Goal: Information Seeking & Learning: Learn about a topic

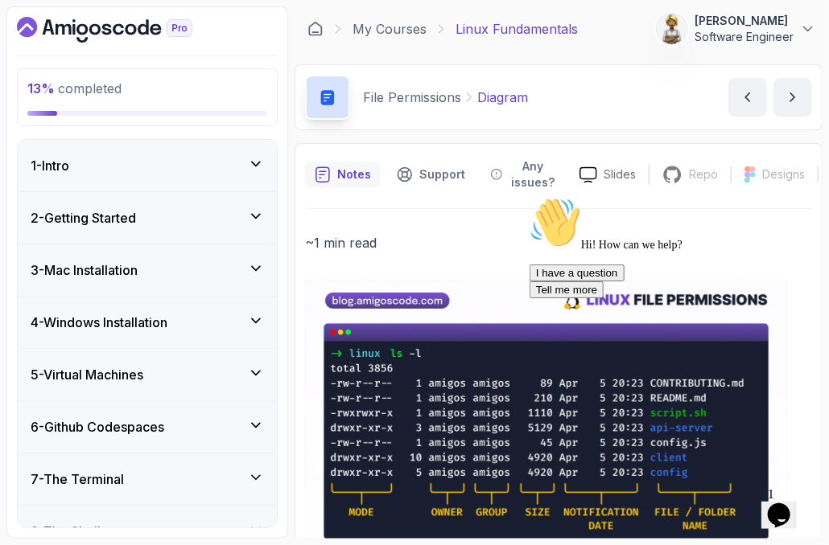
click at [256, 319] on icon at bounding box center [256, 321] width 16 height 16
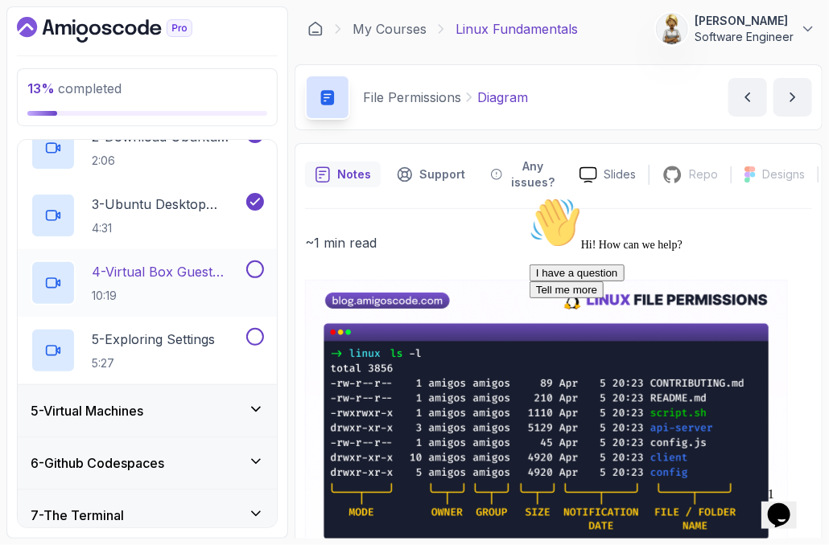
scroll to position [322, 0]
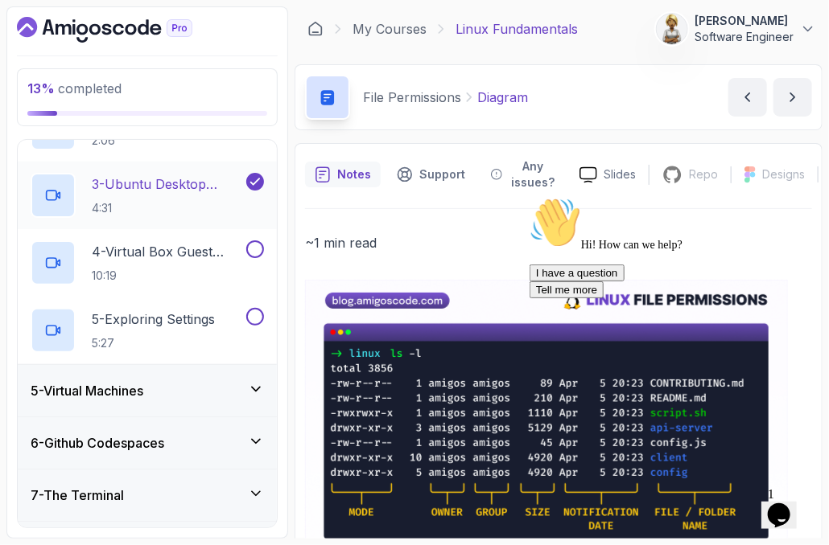
click at [167, 179] on p "3 - Ubuntu Desktop Installation" at bounding box center [167, 184] width 151 height 19
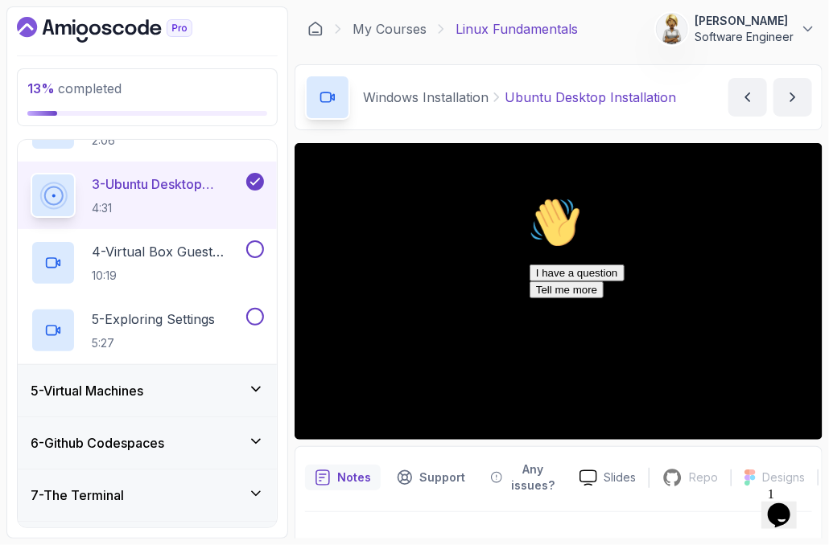
click at [535, 298] on div "I have a question Tell me more" at bounding box center [674, 281] width 290 height 34
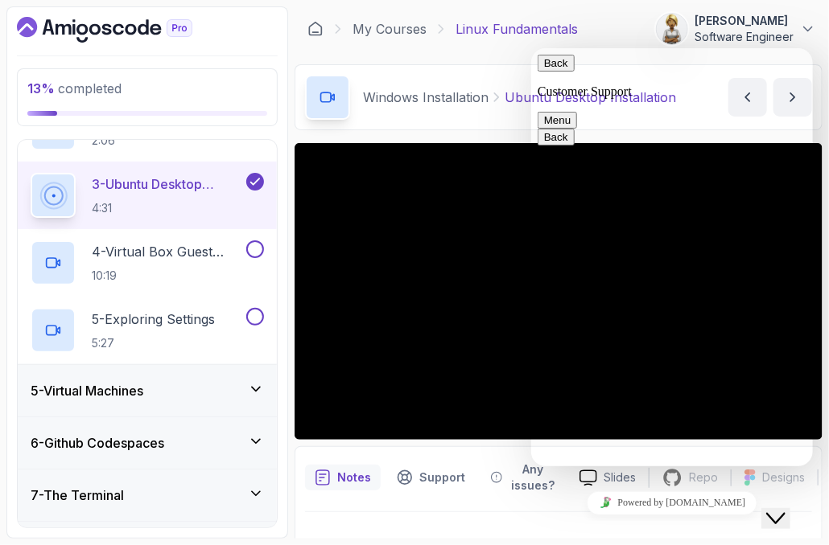
click at [784, 512] on icon "$i18n('chat', 'chat_widget')" at bounding box center [774, 517] width 19 height 11
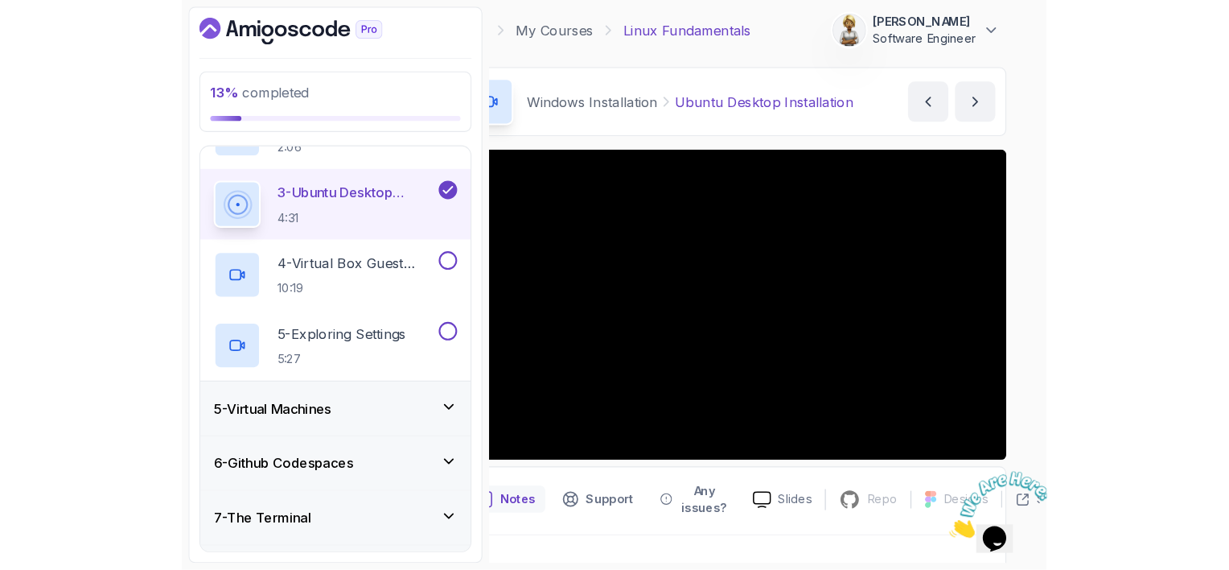
scroll to position [0, 51]
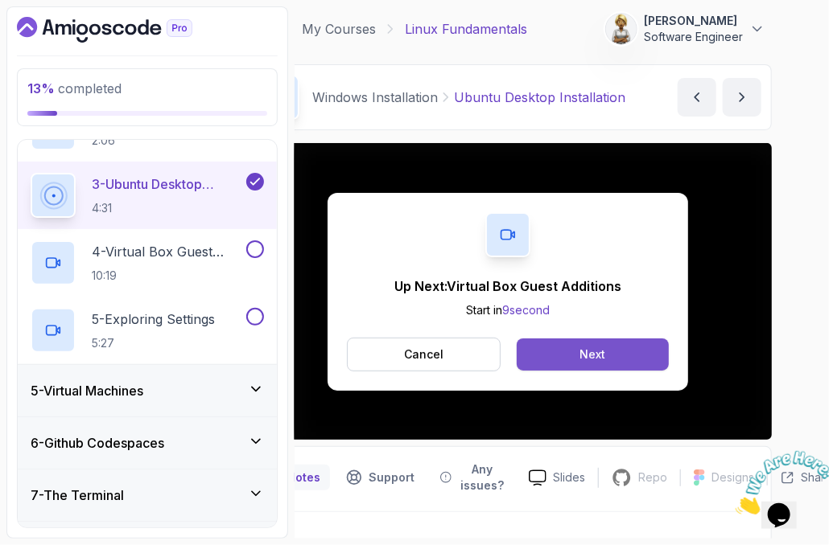
click at [565, 356] on button "Next" at bounding box center [592, 355] width 152 height 32
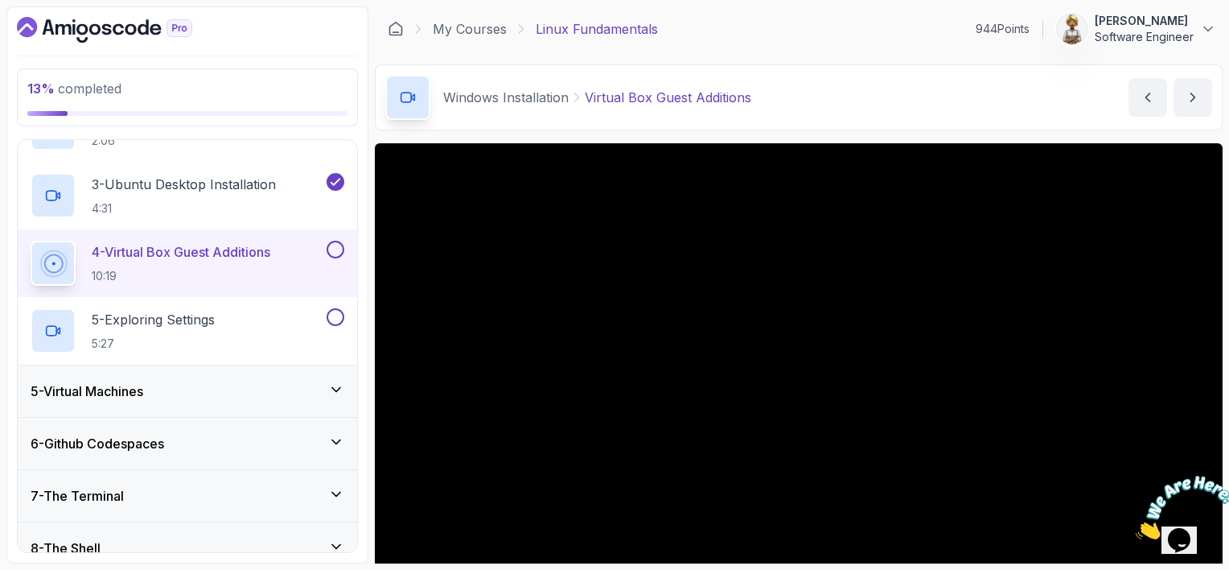
click at [828, 30] on div "My Courses Linux Fundamentals 944 Points Ensieh Rahbar Software Engineer" at bounding box center [799, 28] width 848 height 45
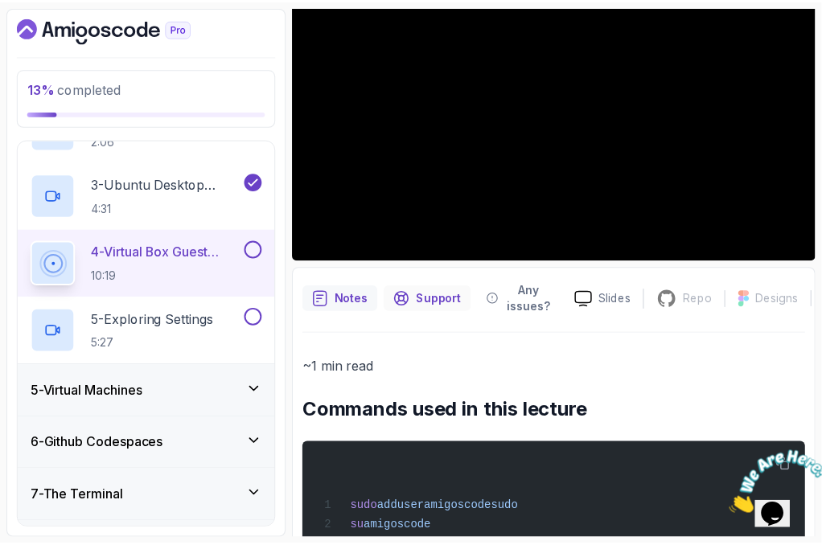
scroll to position [161, 0]
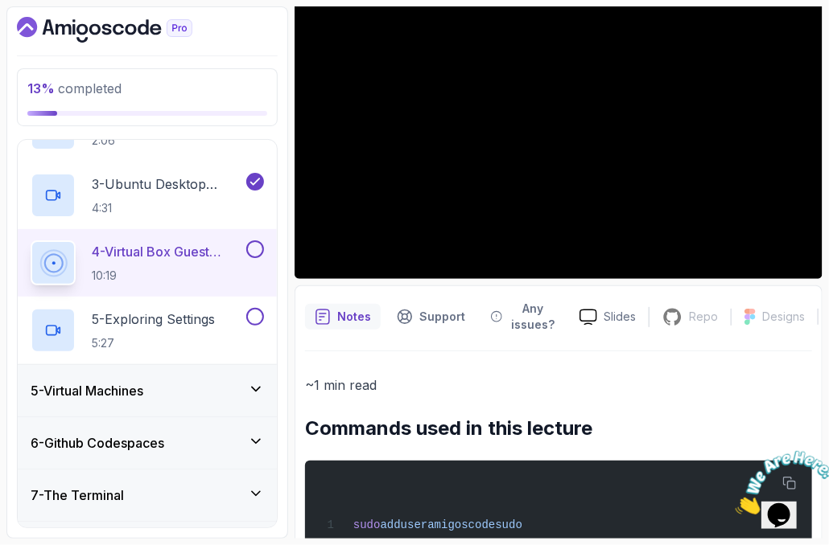
click at [594, 545] on html "13 % completed 1 - Intro 2 - Getting Started 3 - Mac Installation 4 - Windows I…" at bounding box center [414, 272] width 829 height 545
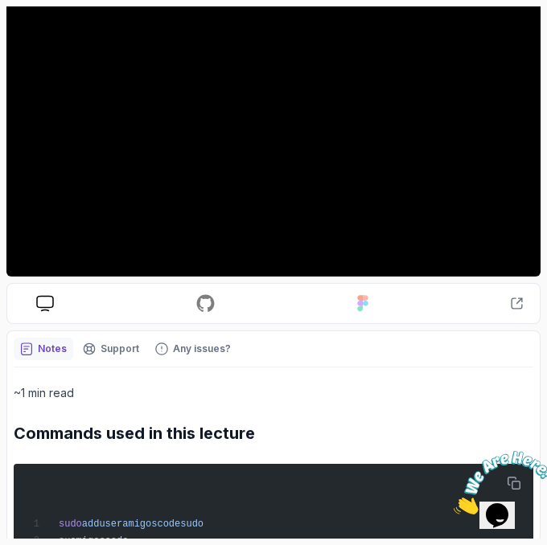
scroll to position [148, 0]
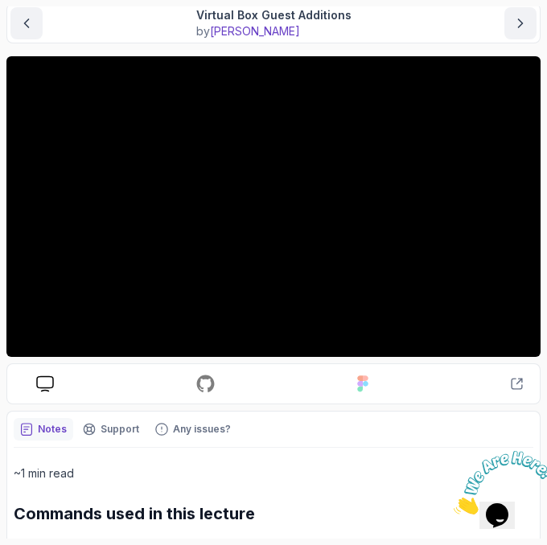
click at [264, 46] on main "My Courses Linux Fundamentals 944 Points Ensieh Rahbar Software Engineer 4 - Wi…" at bounding box center [273, 272] width 534 height 533
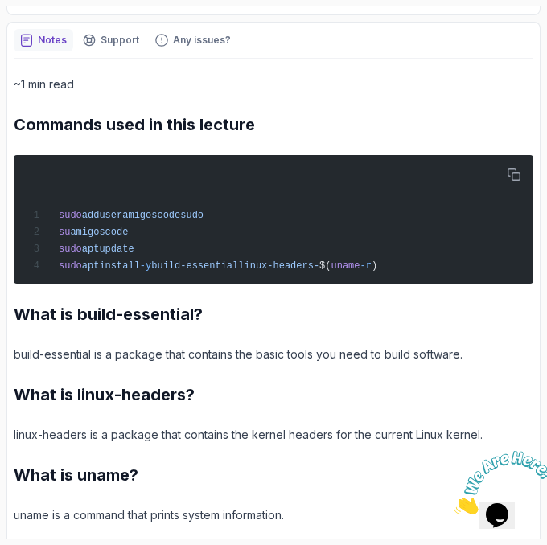
scroll to position [511, 0]
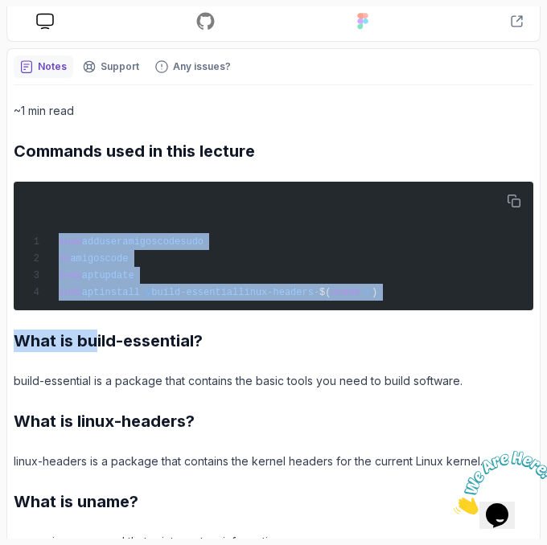
drag, startPoint x: 60, startPoint y: 240, endPoint x: 92, endPoint y: 325, distance: 90.9
click at [92, 325] on div "~1 min read Commands used in this lecture sudo adduser amigoscode sudo su amigo…" at bounding box center [274, 326] width 520 height 450
copy div "sudo adduser amigoscode sudo su amigoscode sudo apt update sudo apt install -y …"
click at [177, 276] on div "sudo adduser amigoscode sudo su amigoscode sudo apt update sudo apt install -y …" at bounding box center [273, 246] width 500 height 116
click at [182, 287] on span "build-essential" at bounding box center [194, 292] width 87 height 11
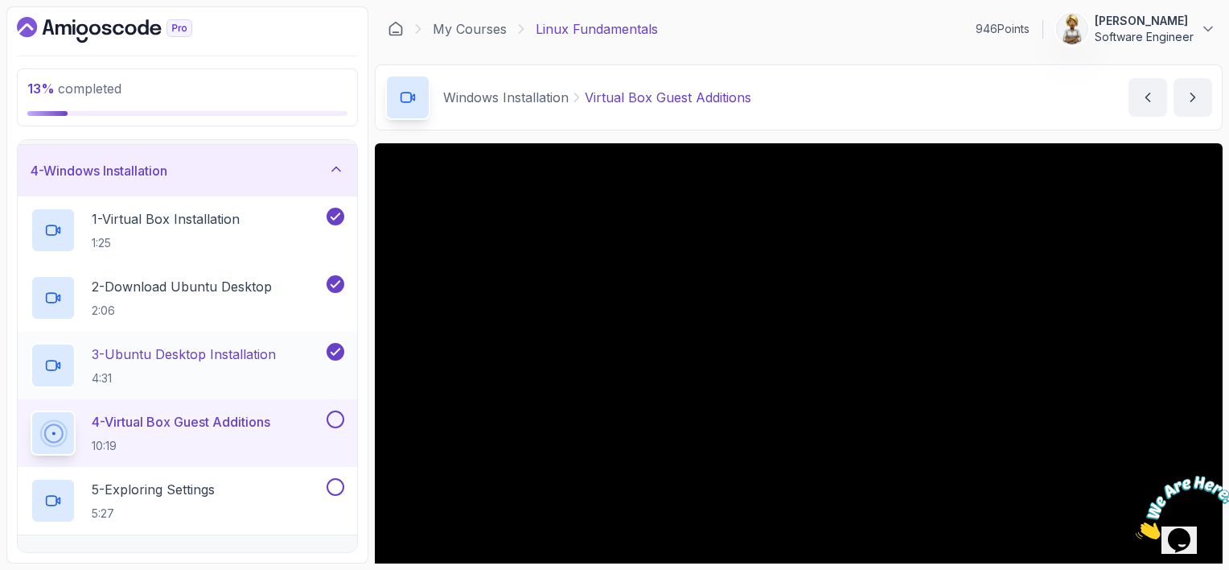
scroll to position [161, 0]
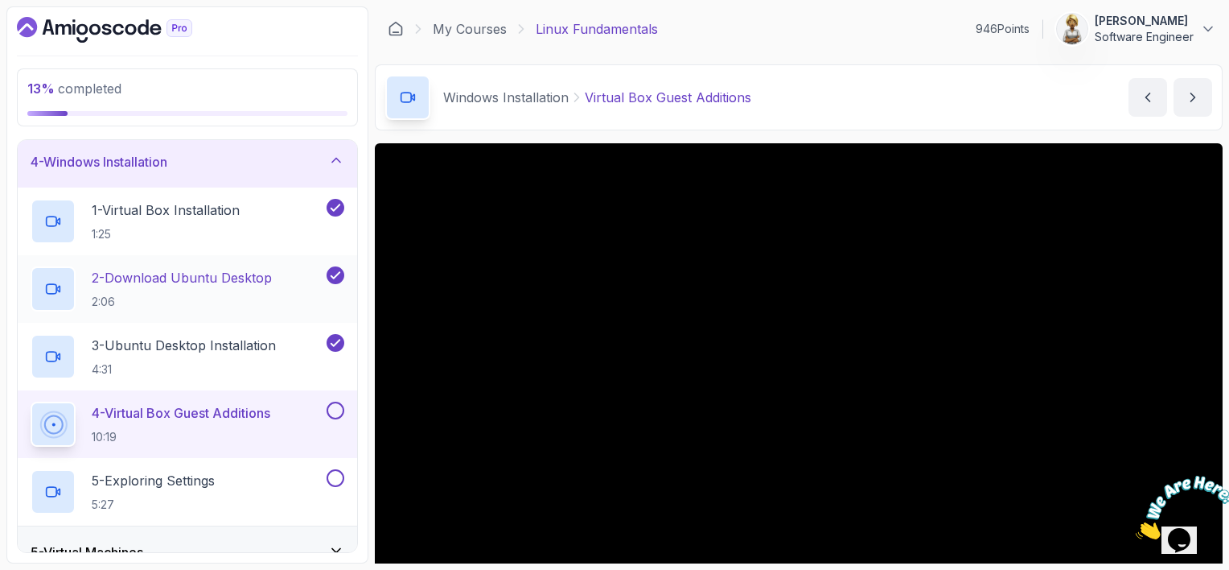
click at [196, 274] on p "2 - Download Ubuntu Desktop" at bounding box center [182, 277] width 180 height 19
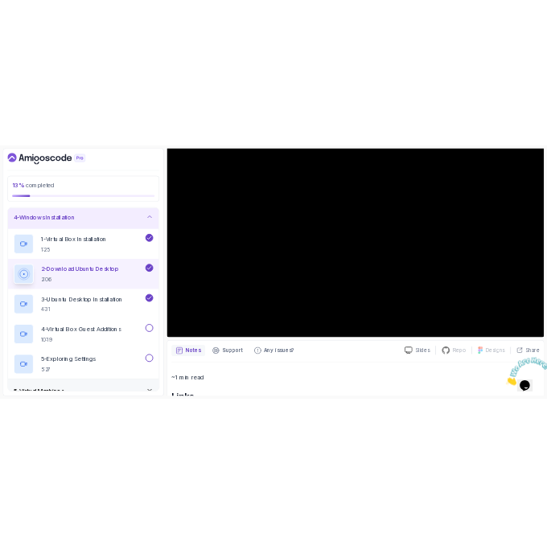
scroll to position [161, 0]
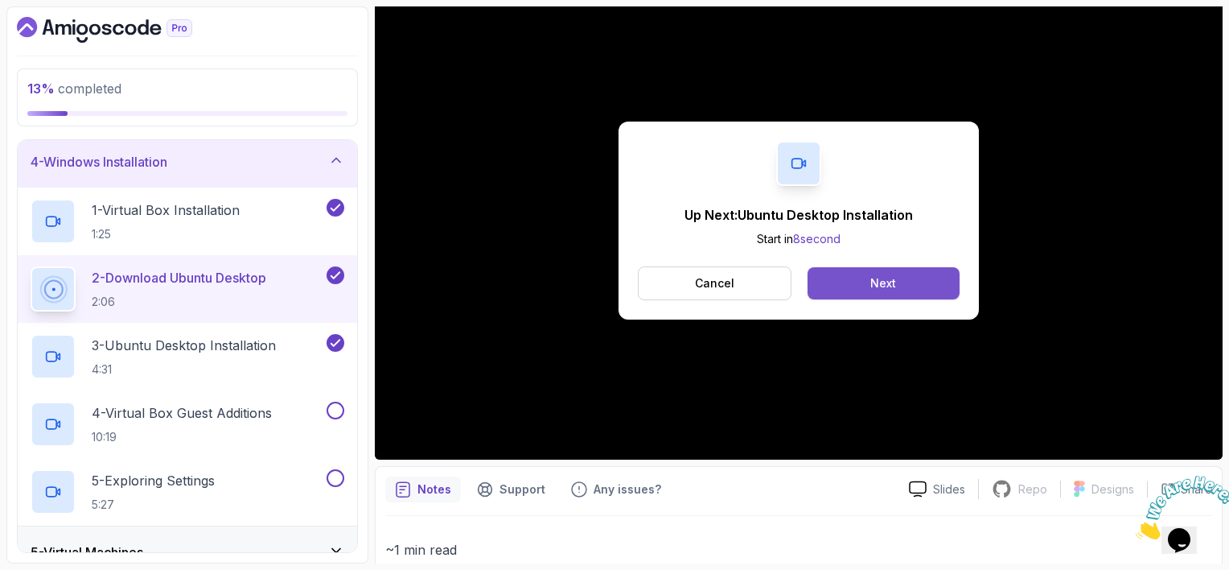
click at [828, 281] on div "Next" at bounding box center [883, 283] width 26 height 16
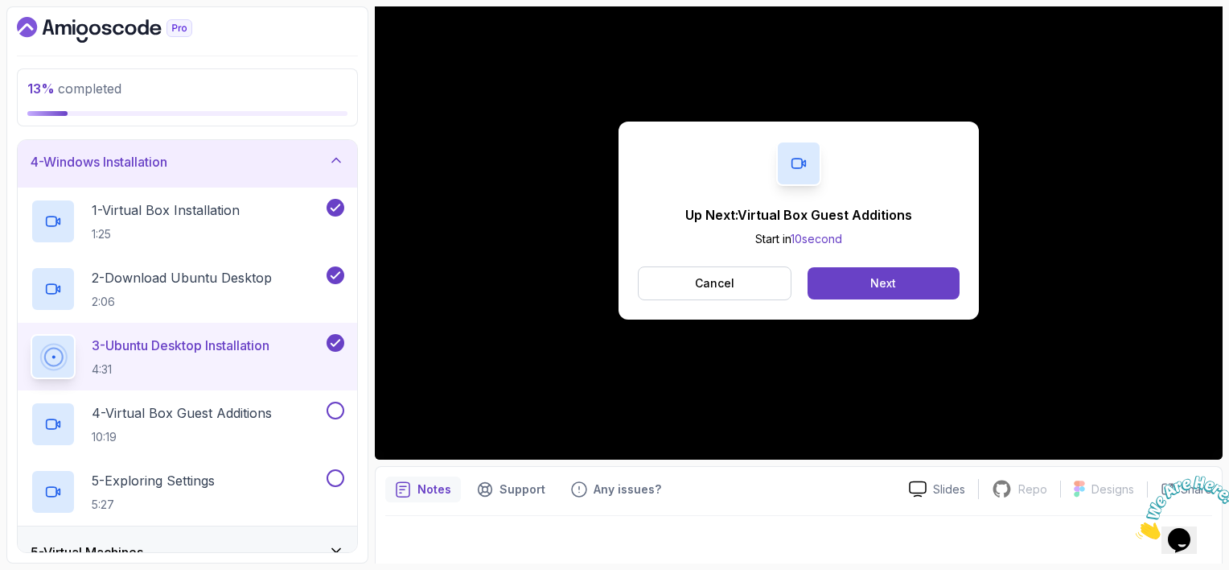
click at [828, 444] on div "Up Next: Virtual Box Guest Additions Start in 10 second Cancel Next" at bounding box center [799, 220] width 848 height 477
click at [701, 279] on p "Cancel" at bounding box center [714, 283] width 39 height 16
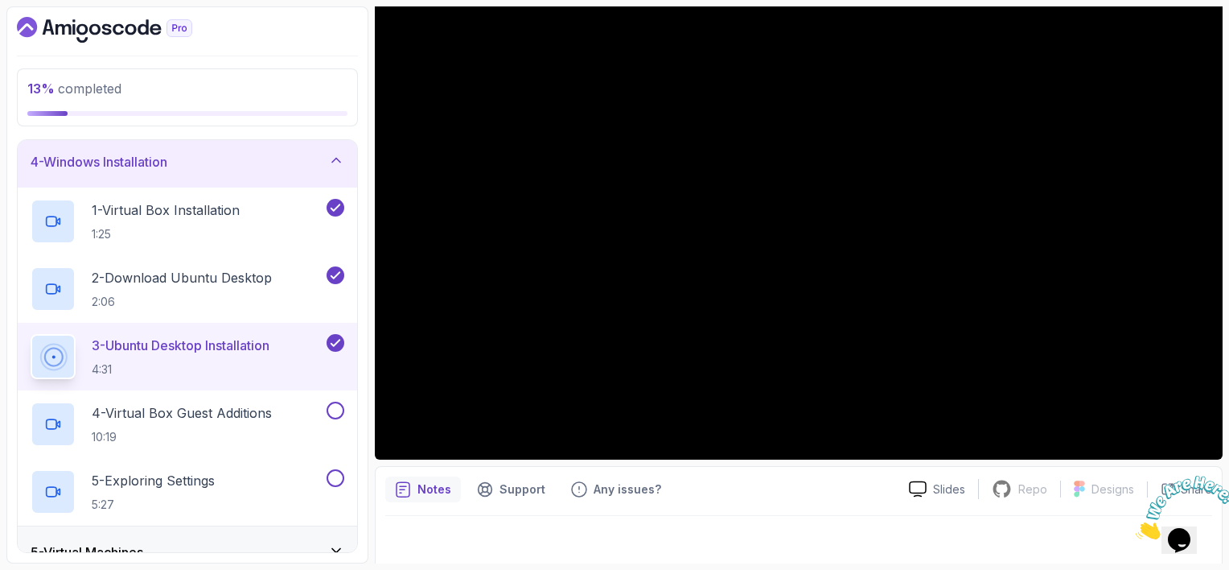
click at [176, 335] on p "3 - Ubuntu Desktop Installation" at bounding box center [181, 344] width 178 height 19
click at [170, 341] on p "3 - Ubuntu Desktop Installation" at bounding box center [181, 344] width 178 height 19
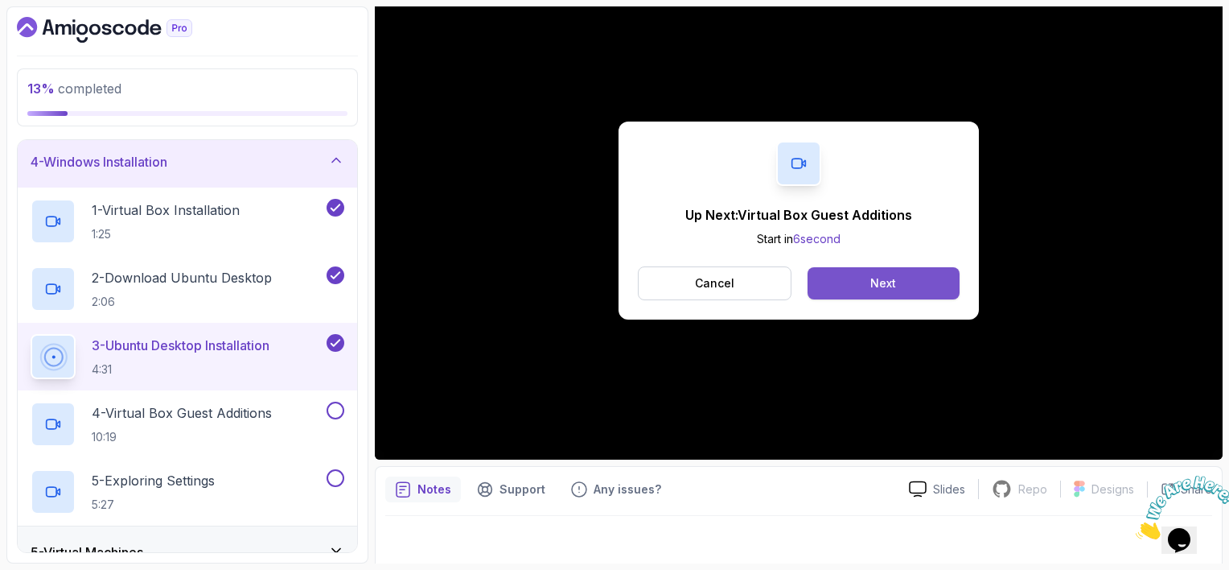
click at [828, 290] on div "Next" at bounding box center [883, 283] width 26 height 16
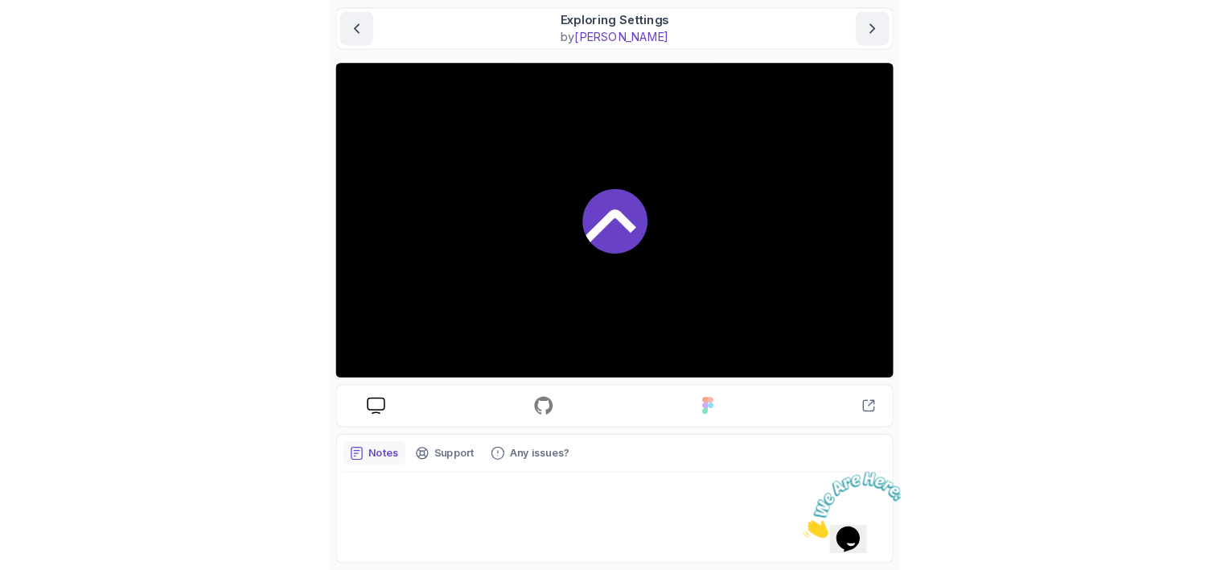
scroll to position [142, 0]
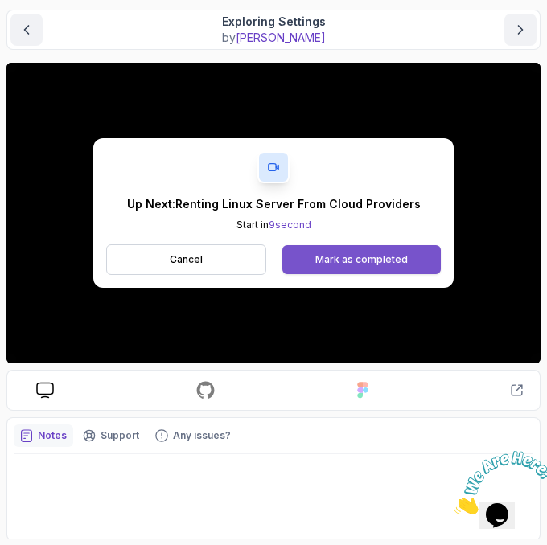
click at [348, 258] on div "Mark as completed" at bounding box center [361, 259] width 93 height 13
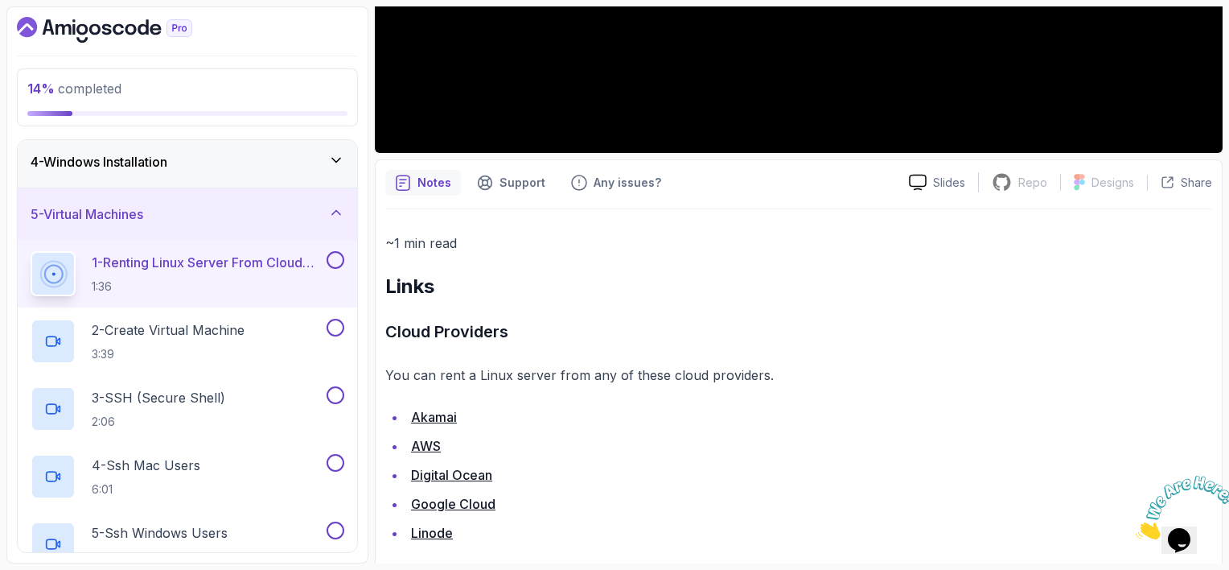
scroll to position [486, 0]
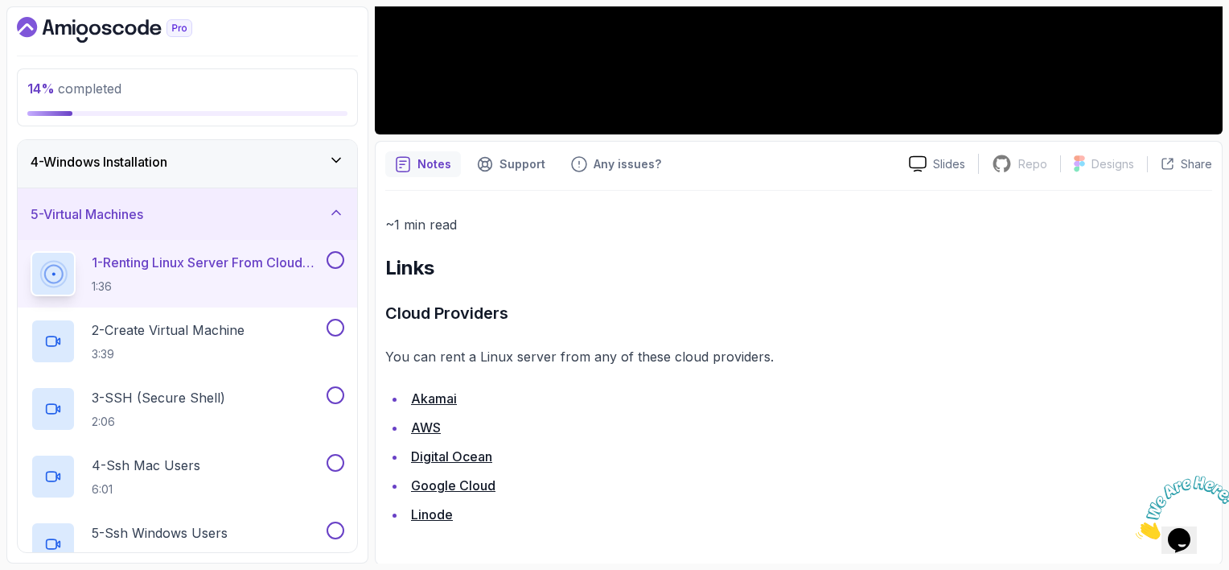
click at [446, 394] on link "Akamai" at bounding box center [434, 398] width 46 height 16
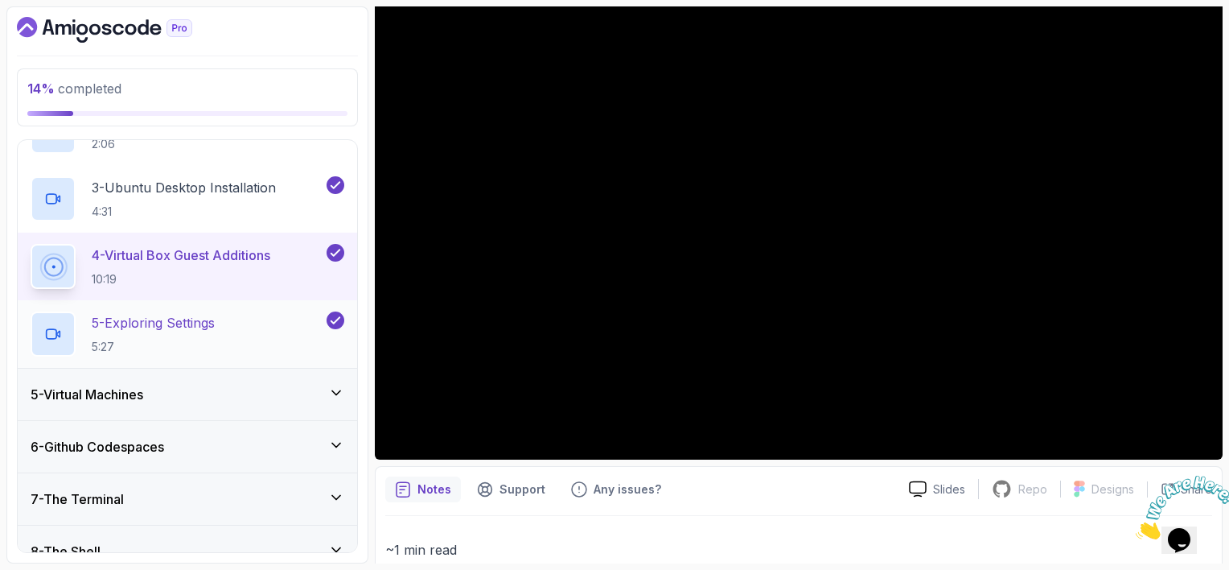
scroll to position [322, 0]
click at [205, 325] on p "5 - Exploring Settings" at bounding box center [153, 319] width 123 height 19
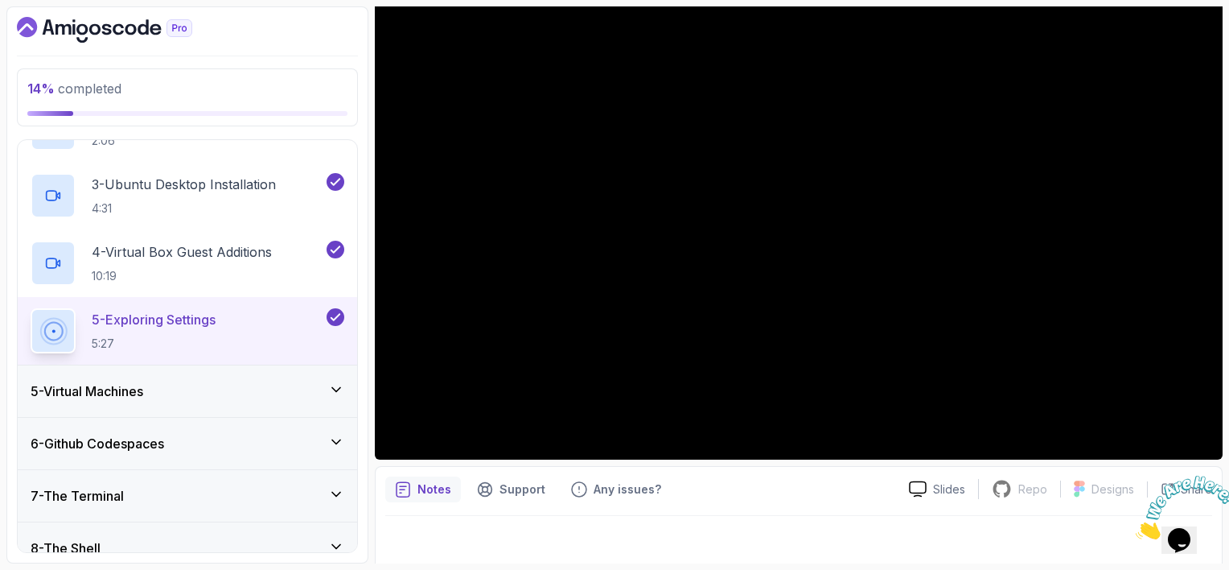
click at [232, 388] on div "5 - Virtual Machines" at bounding box center [188, 390] width 314 height 19
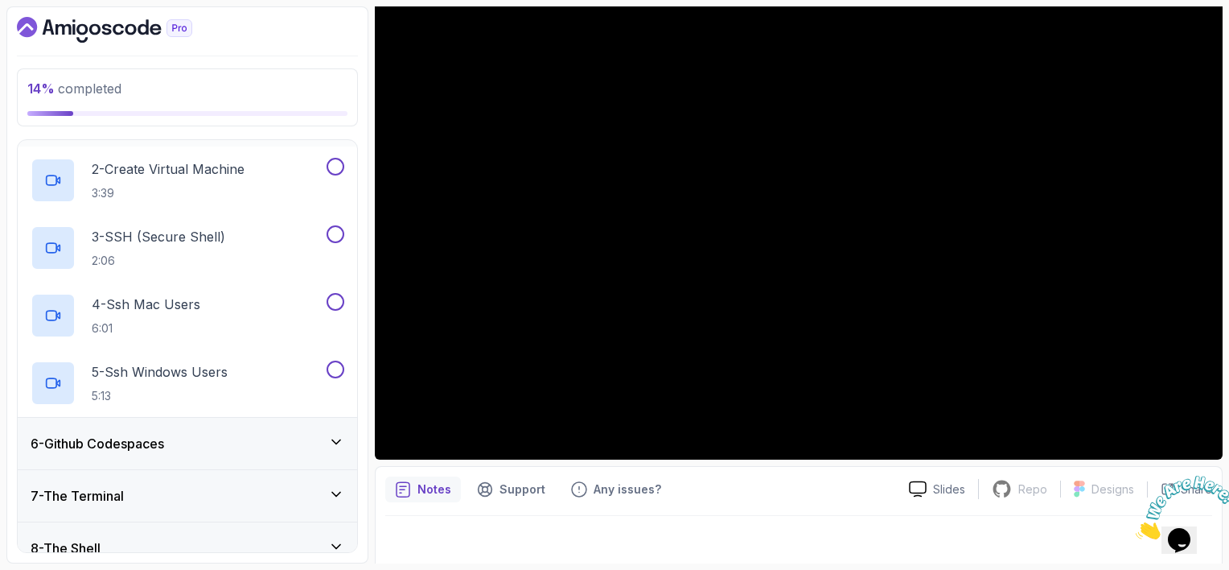
scroll to position [241, 0]
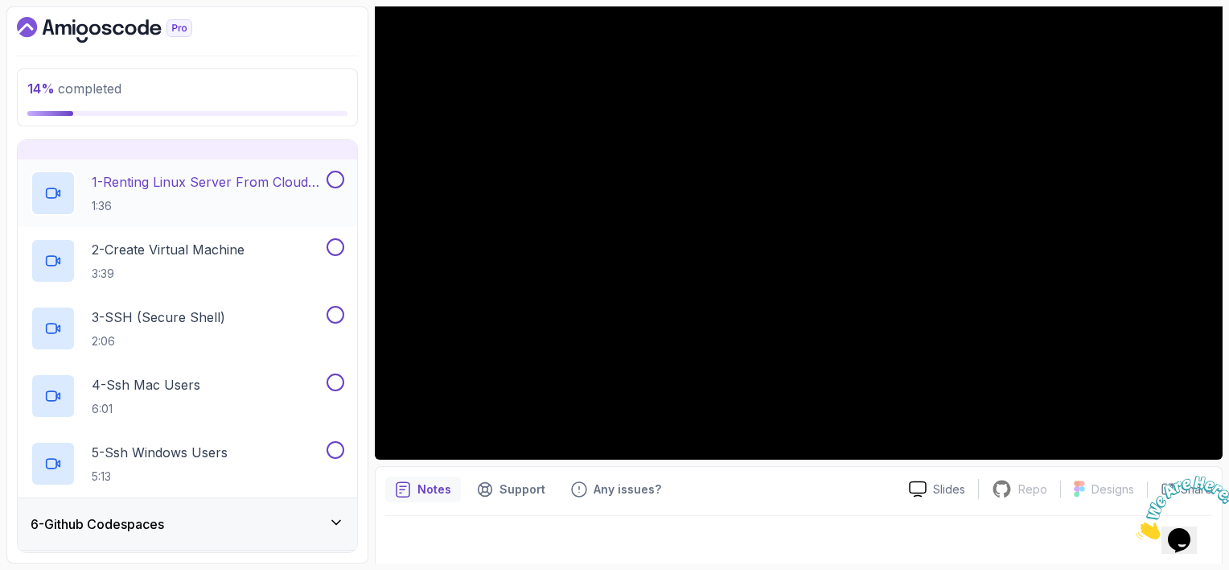
click at [191, 178] on p "1 - Renting Linux Server From Cloud Providers" at bounding box center [208, 181] width 232 height 19
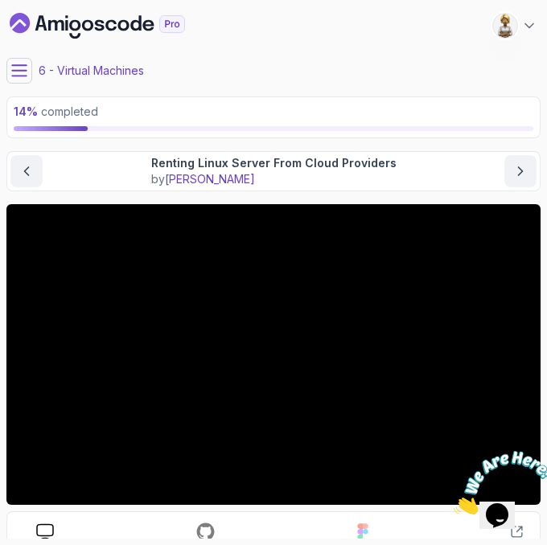
click at [258, 23] on div "My Courses Linux Fundamentals 948 Points [PERSON_NAME] Software Engineer" at bounding box center [273, 25] width 534 height 39
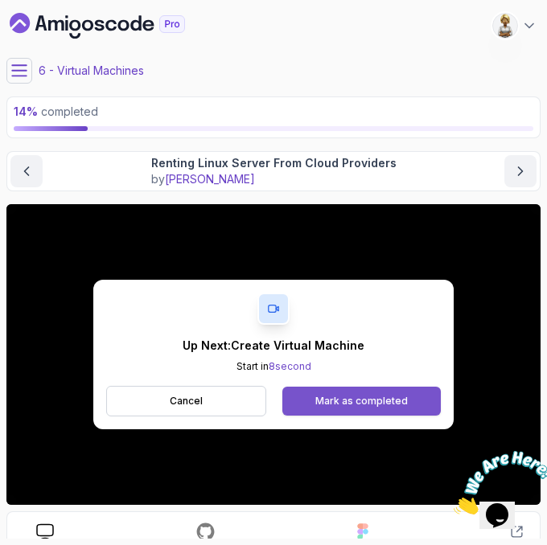
click at [408, 405] on button "Mark as completed" at bounding box center [361, 401] width 158 height 29
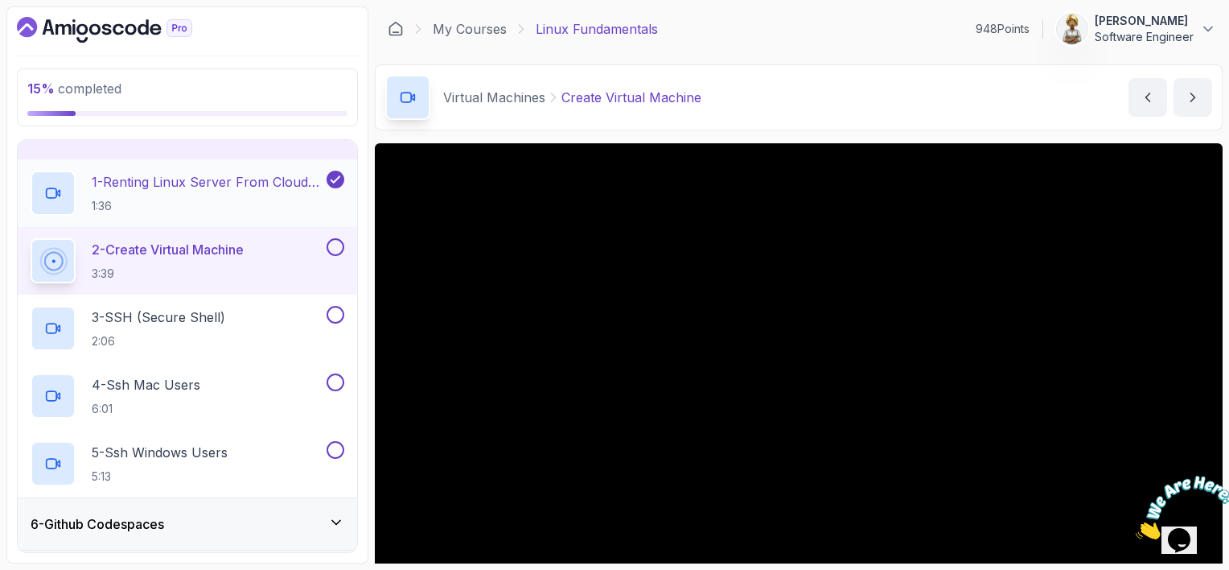
click at [244, 207] on p "1:36" at bounding box center [208, 206] width 232 height 16
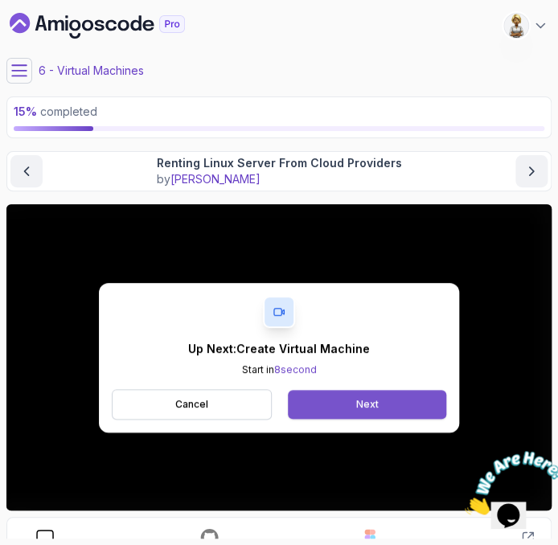
click at [357, 393] on button "Next" at bounding box center [367, 404] width 158 height 29
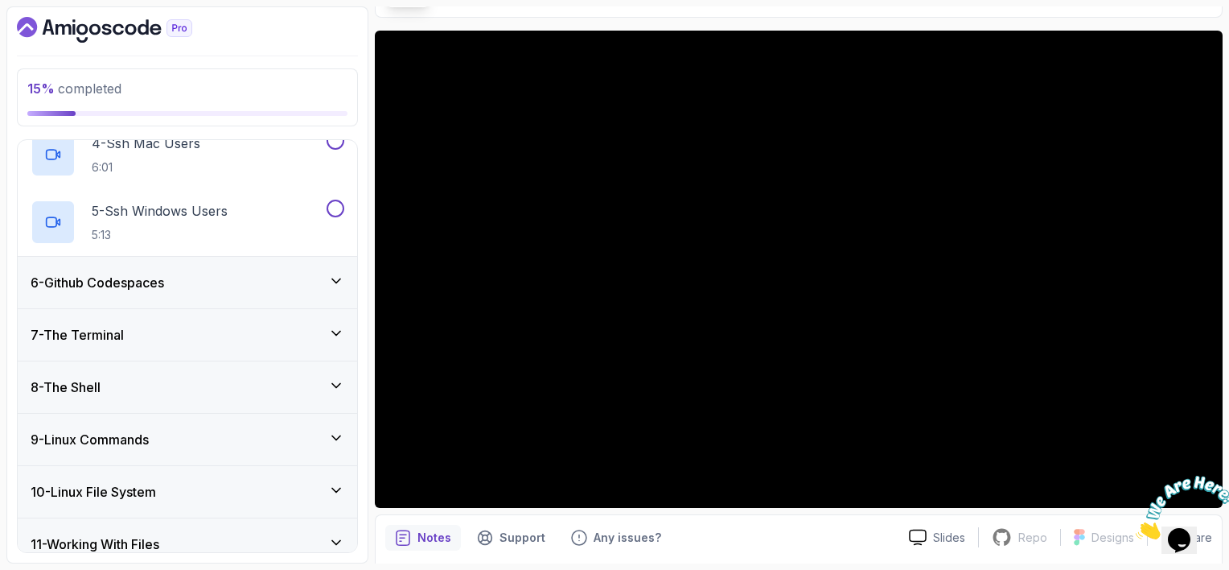
scroll to position [167, 0]
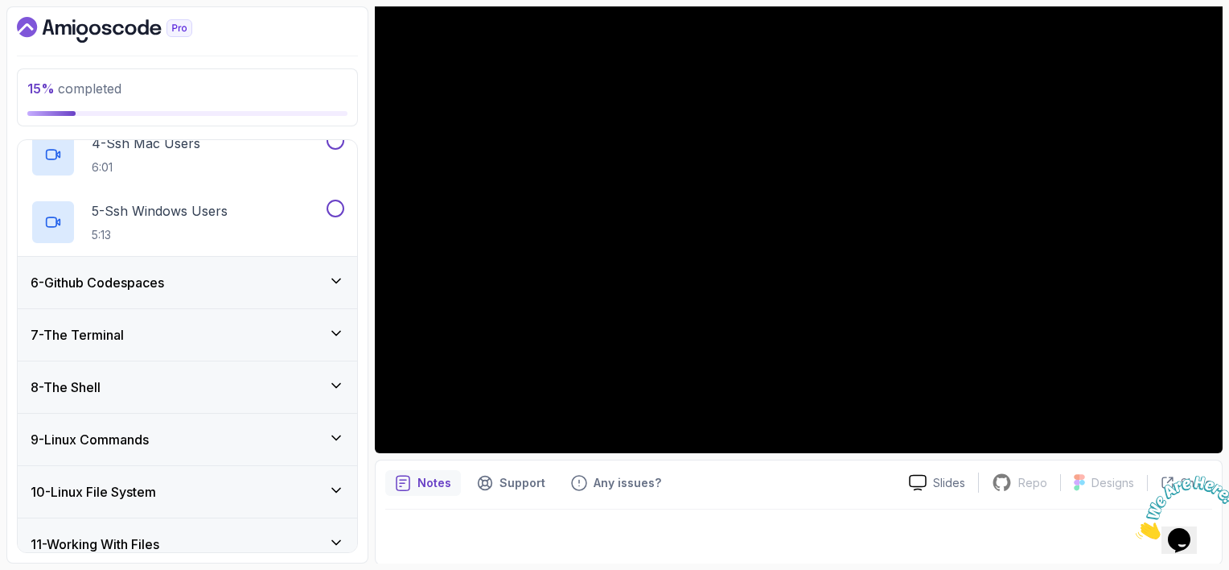
click at [1136, 528] on icon "Close" at bounding box center [1136, 535] width 0 height 14
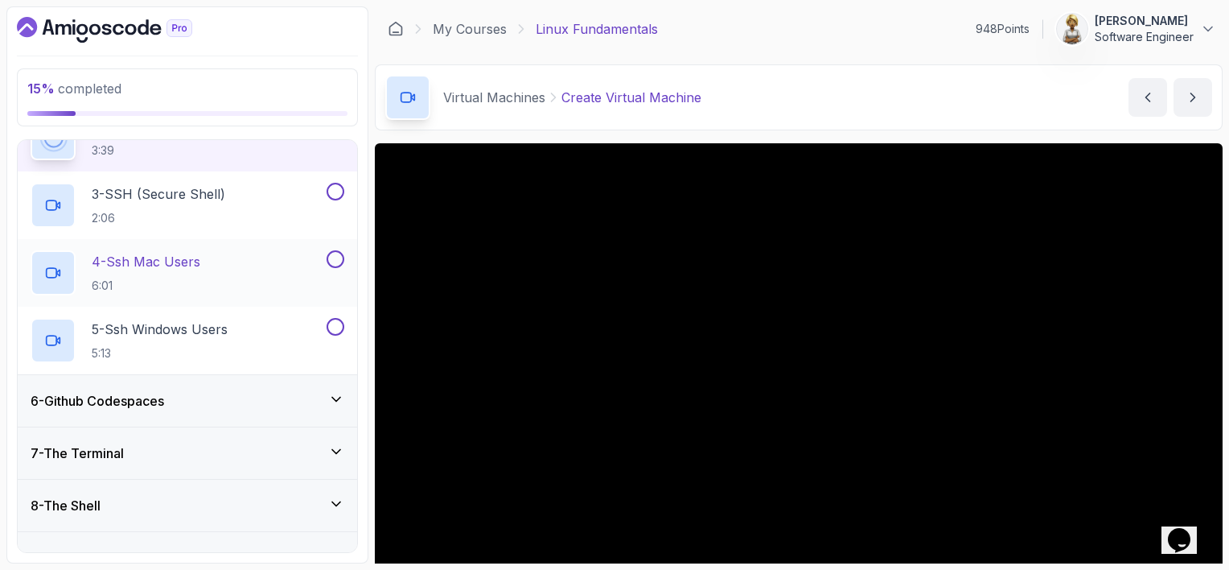
scroll to position [322, 0]
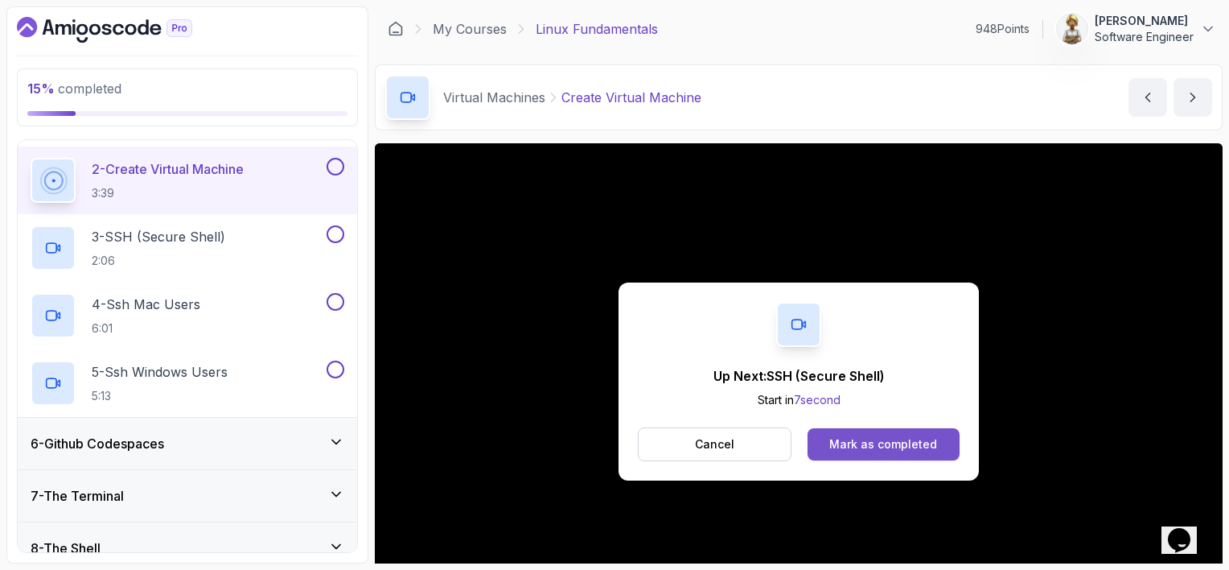
click at [856, 454] on button "Mark as completed" at bounding box center [884, 444] width 152 height 32
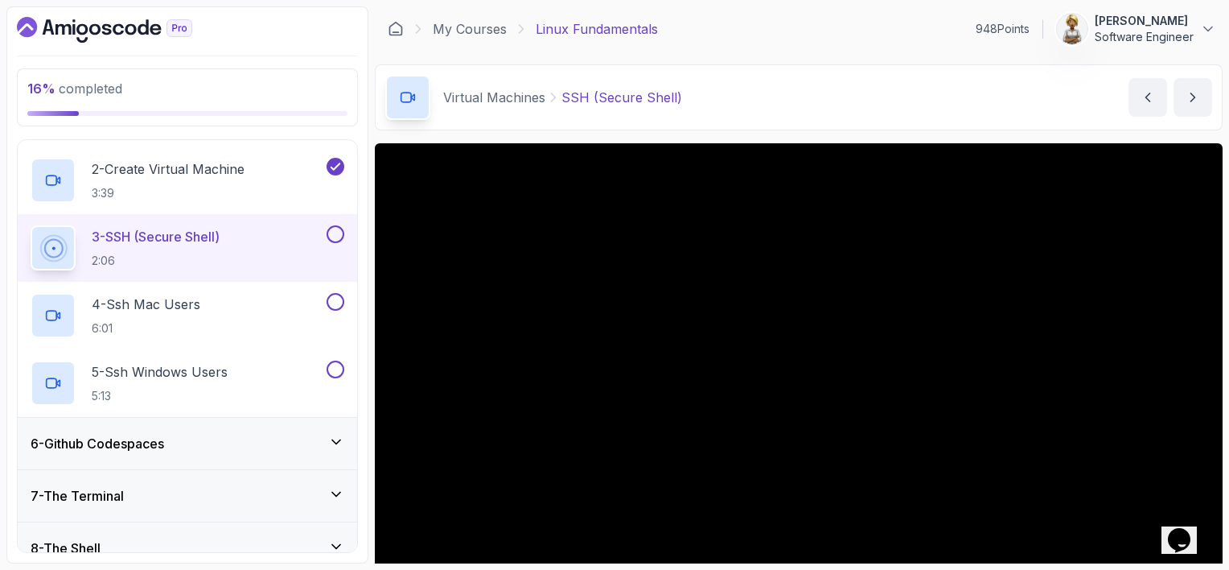
scroll to position [80, 0]
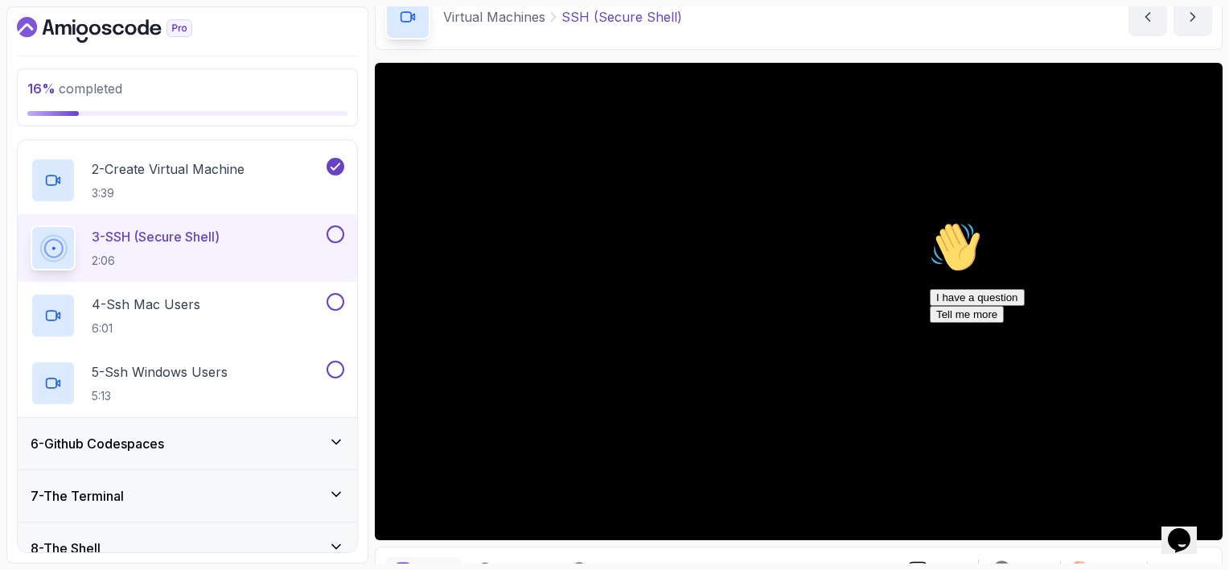
click at [190, 438] on div "6 - Github Codespaces" at bounding box center [188, 443] width 314 height 19
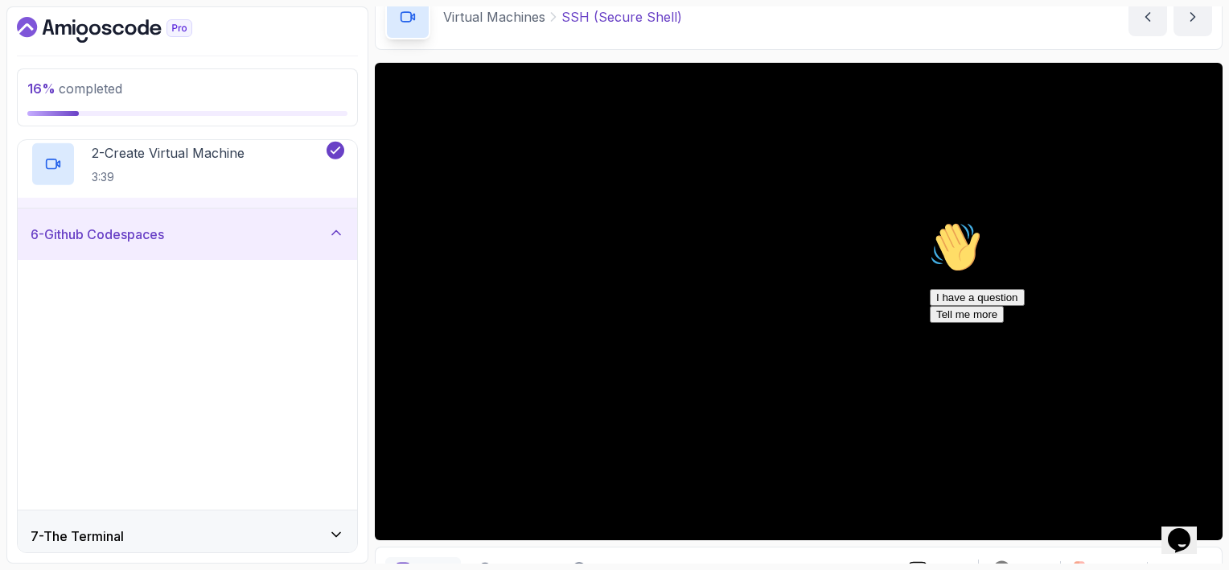
scroll to position [278, 0]
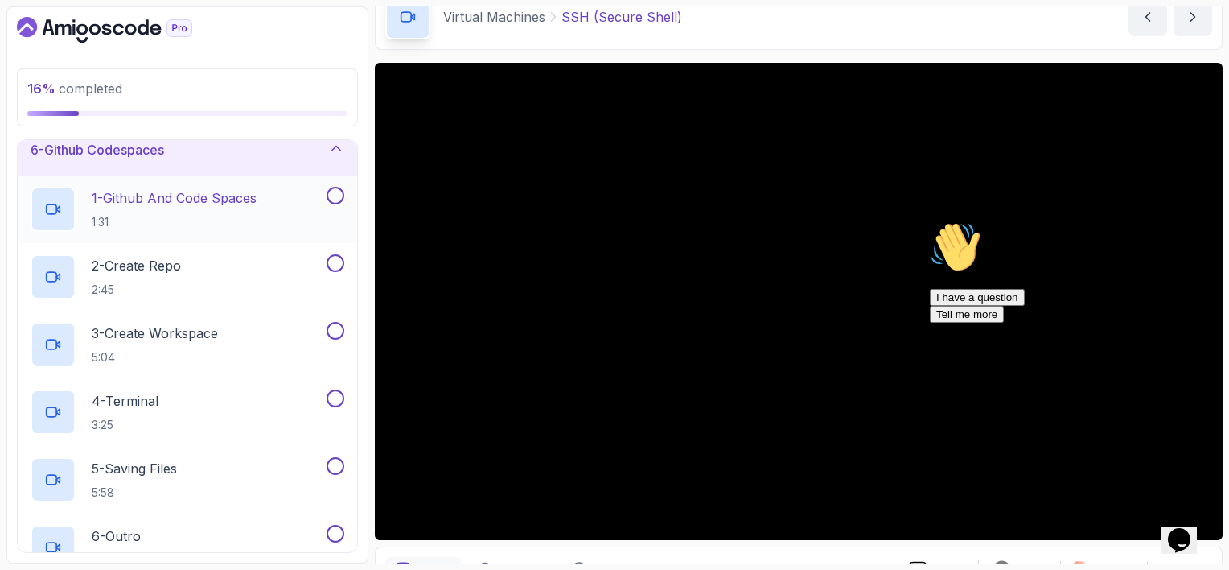
click at [250, 203] on p "1 - Github And Code Spaces" at bounding box center [174, 197] width 165 height 19
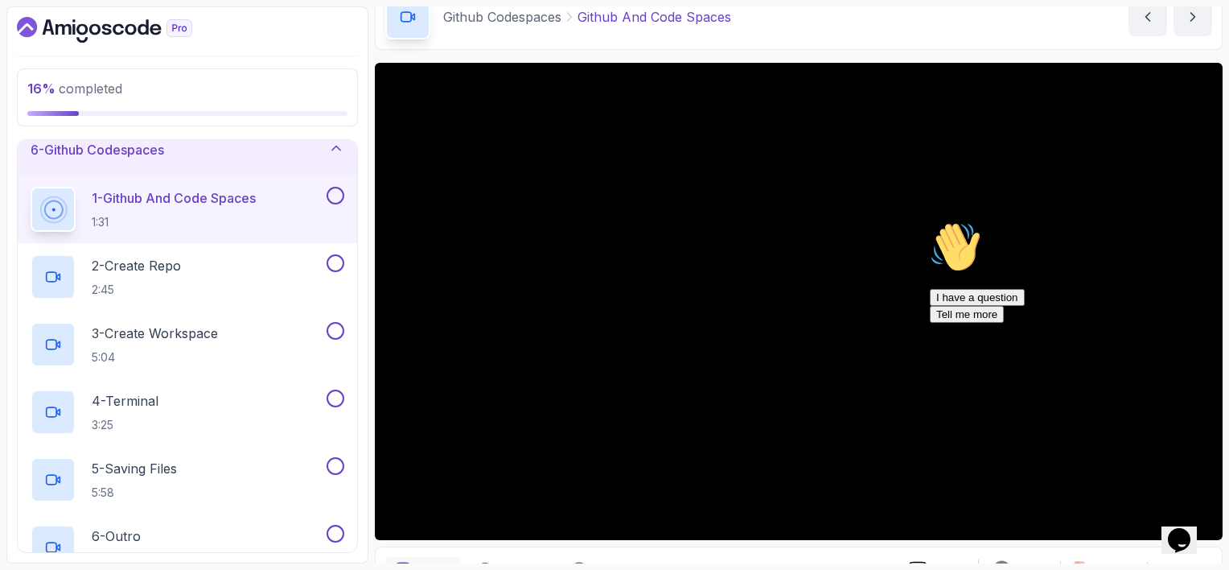
click at [221, 203] on p "1 - Github And Code Spaces" at bounding box center [174, 197] width 164 height 19
